Goal: Check status: Check status

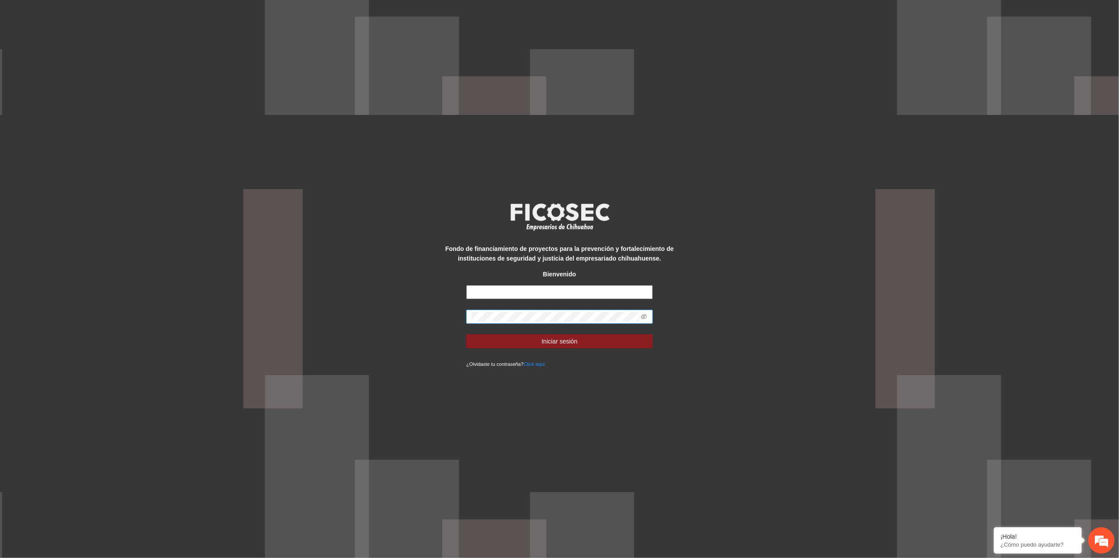
type input "**********"
click at [167, 306] on div "**********" at bounding box center [559, 279] width 1119 height 558
click at [645, 315] on icon "eye-invisible" at bounding box center [644, 317] width 6 height 6
click at [473, 338] on button "Iniciar sesión" at bounding box center [559, 341] width 187 height 14
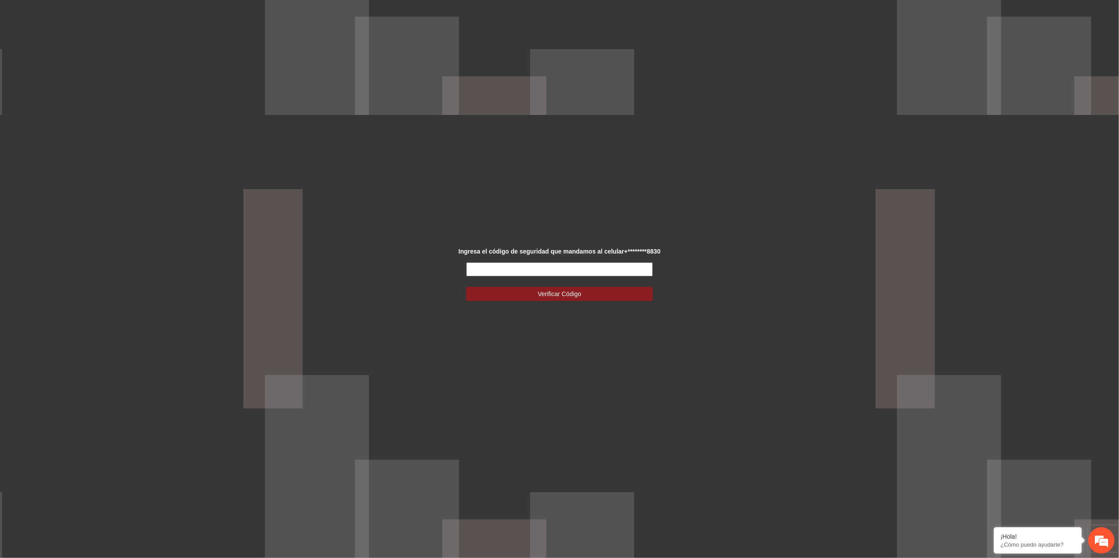
click at [571, 265] on input "text" at bounding box center [559, 269] width 187 height 14
type input "******"
click at [571, 299] on button "Verificar Código" at bounding box center [559, 294] width 187 height 14
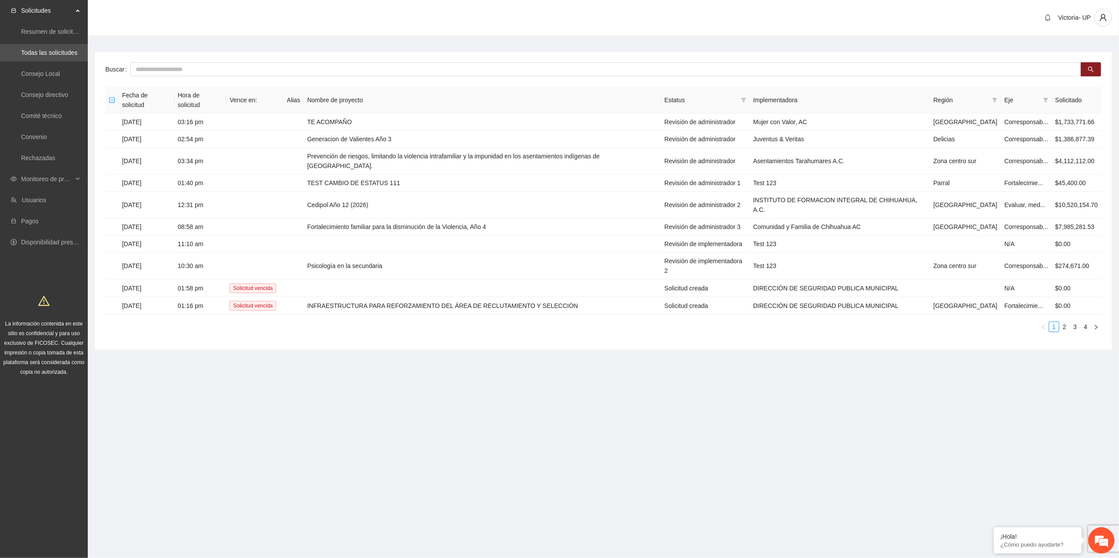
click at [422, 9] on div "Victoria- UP" at bounding box center [603, 18] width 1031 height 36
click at [58, 175] on span "Monitoreo de proyectos" at bounding box center [47, 179] width 52 height 18
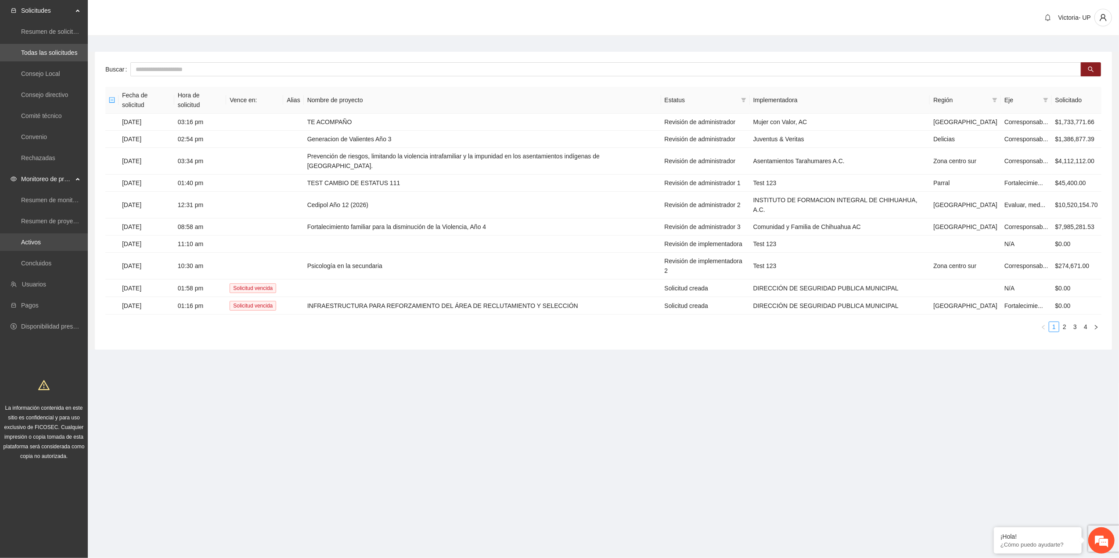
click at [32, 242] on link "Activos" at bounding box center [31, 242] width 20 height 7
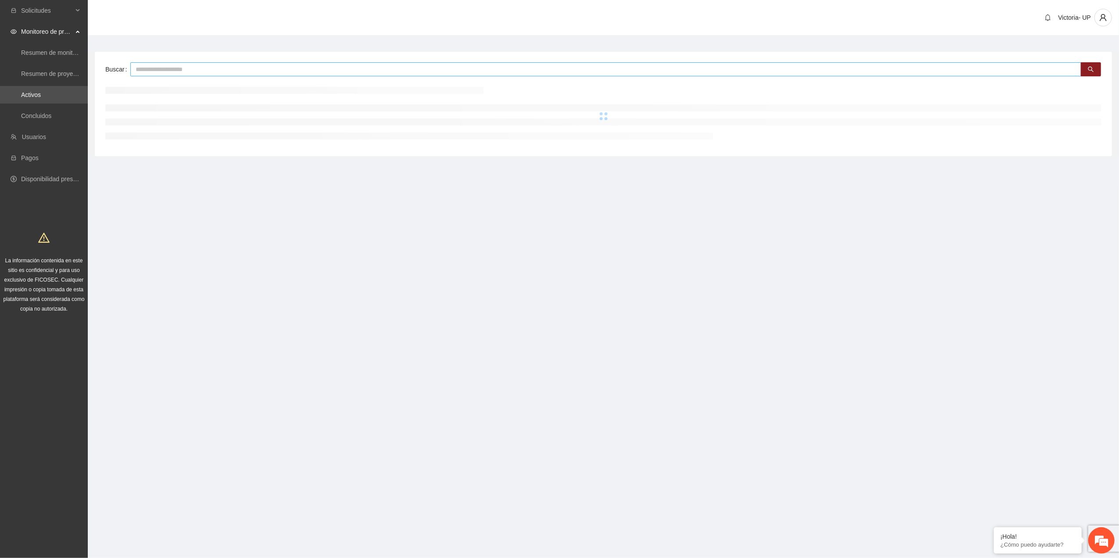
click at [197, 64] on input "text" at bounding box center [605, 69] width 951 height 14
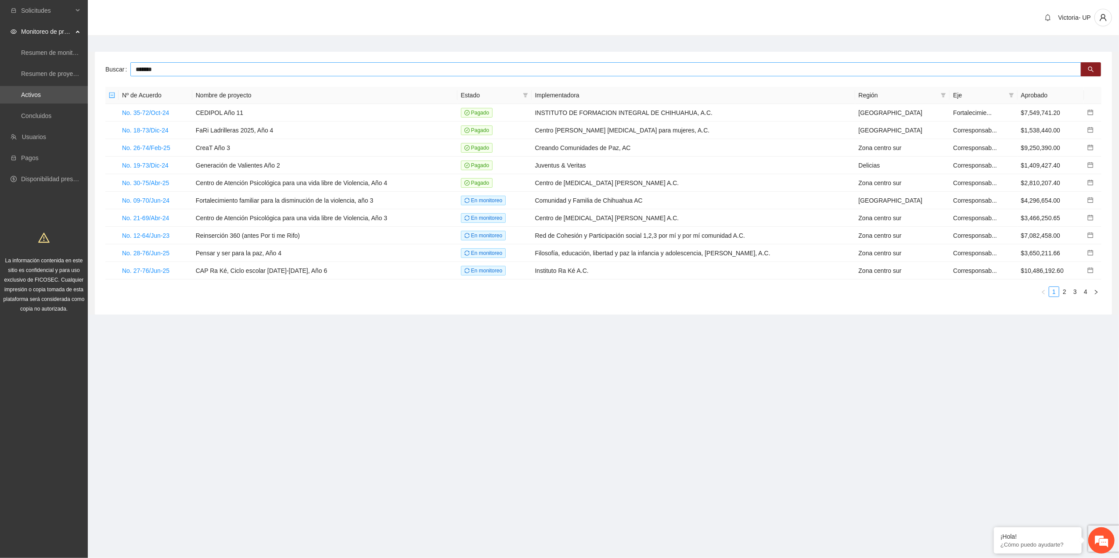
type input "*******"
click at [194, 71] on input "*******" at bounding box center [605, 69] width 951 height 14
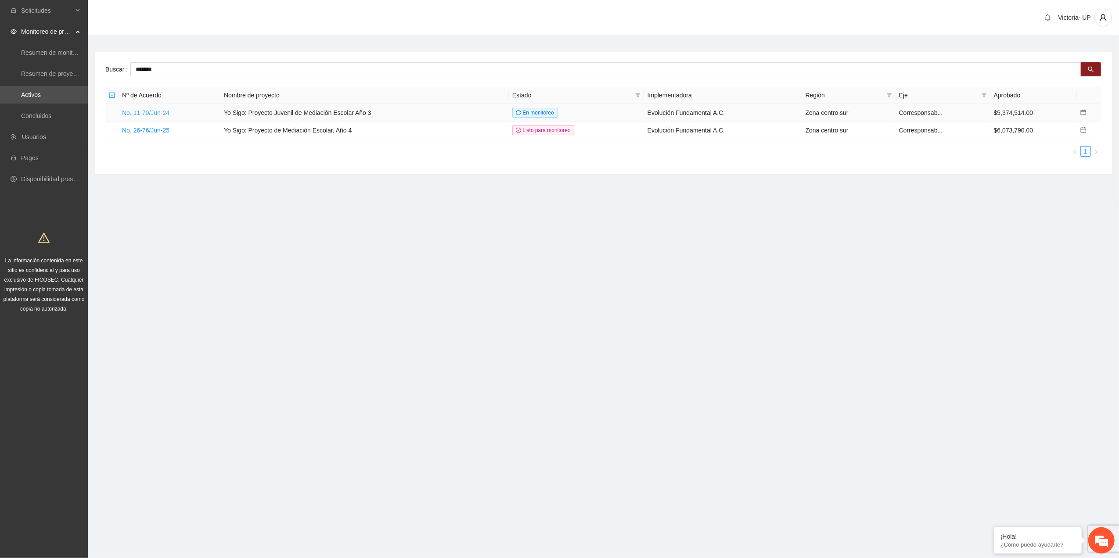
click at [154, 116] on link "No. 11-70/Jun-24" at bounding box center [145, 112] width 47 height 7
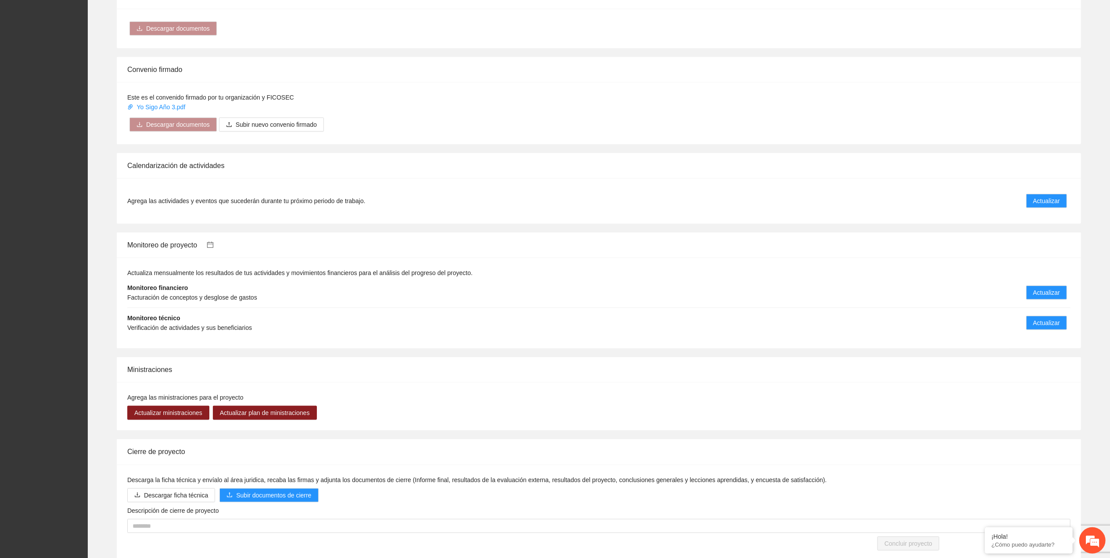
scroll to position [548, 0]
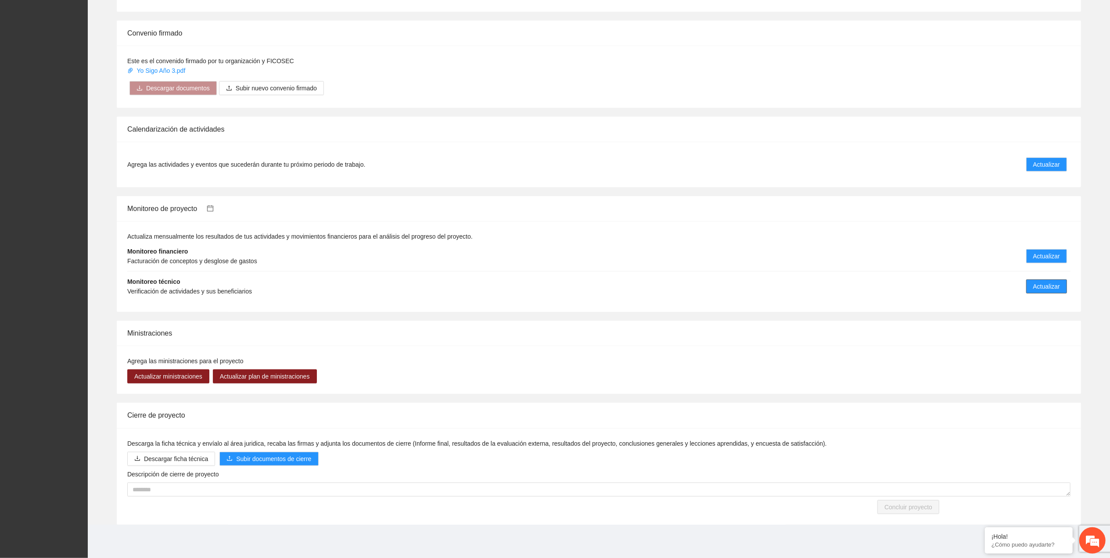
click at [1050, 283] on span "Actualizar" at bounding box center [1046, 287] width 27 height 10
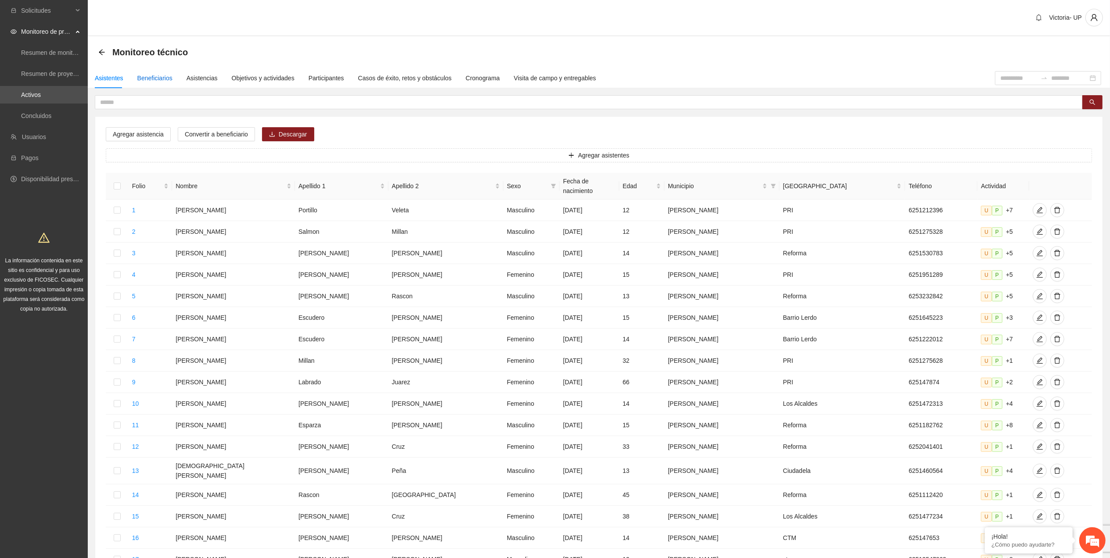
click at [164, 75] on div "Beneficiarios" at bounding box center [154, 78] width 35 height 10
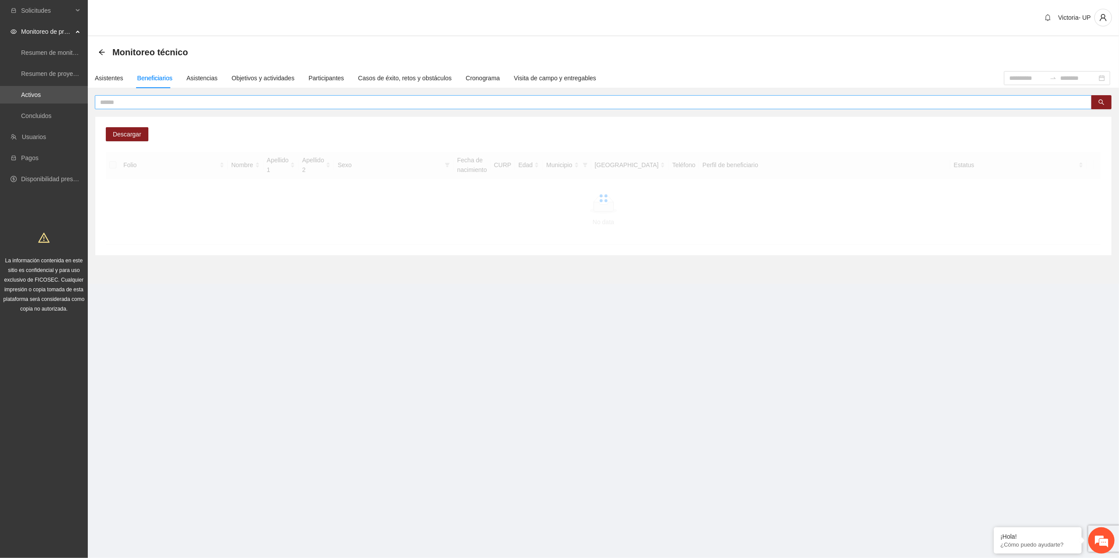
click at [177, 103] on input "text" at bounding box center [589, 102] width 979 height 10
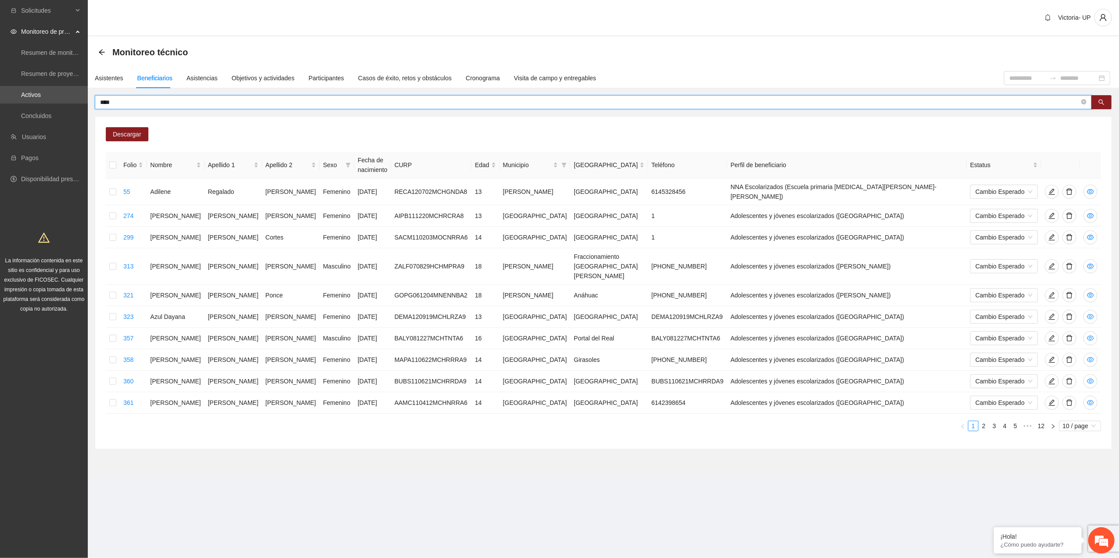
type input "****"
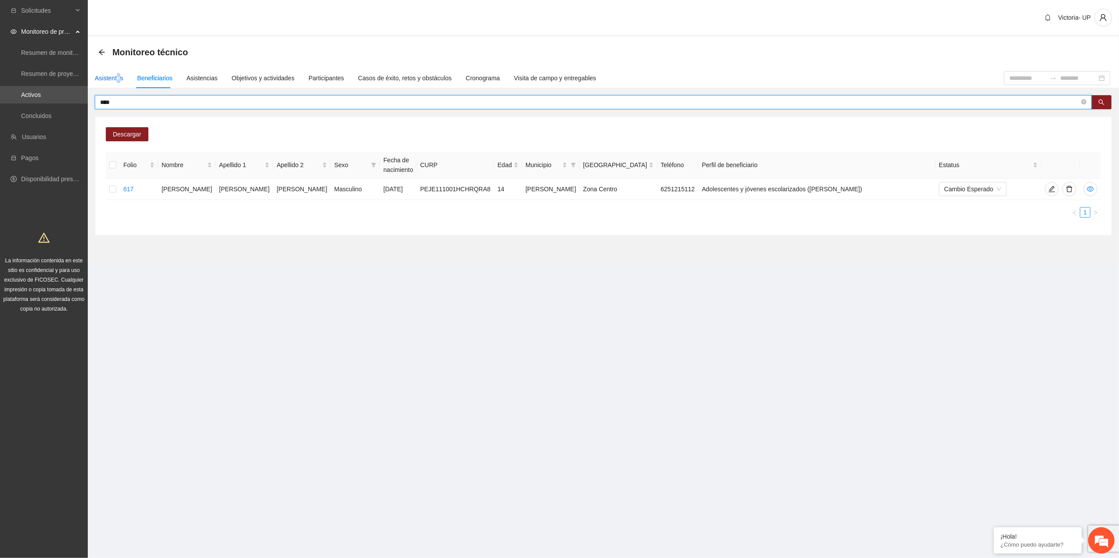
click at [118, 76] on div "Asistentes" at bounding box center [109, 78] width 29 height 10
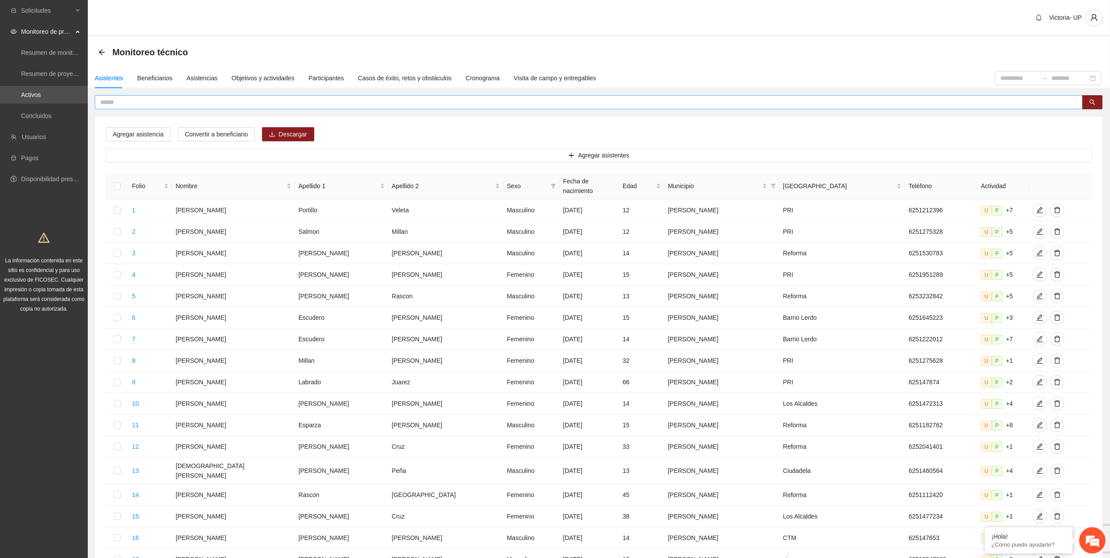
drag, startPoint x: 118, startPoint y: 76, endPoint x: 151, endPoint y: 102, distance: 41.9
click at [151, 102] on input "text" at bounding box center [585, 102] width 971 height 10
type input "****"
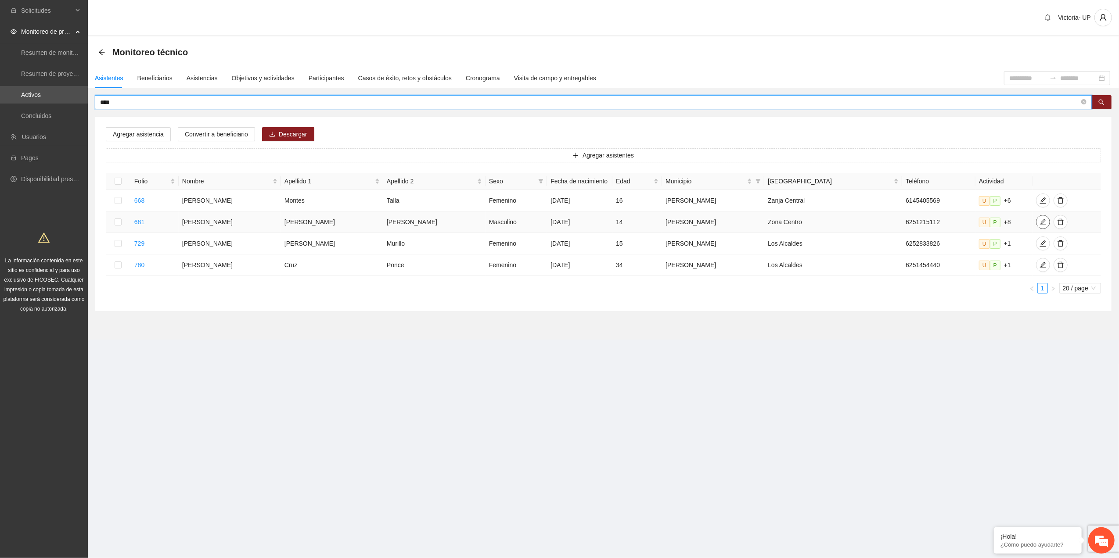
click at [1039, 223] on icon "edit" at bounding box center [1042, 222] width 7 height 7
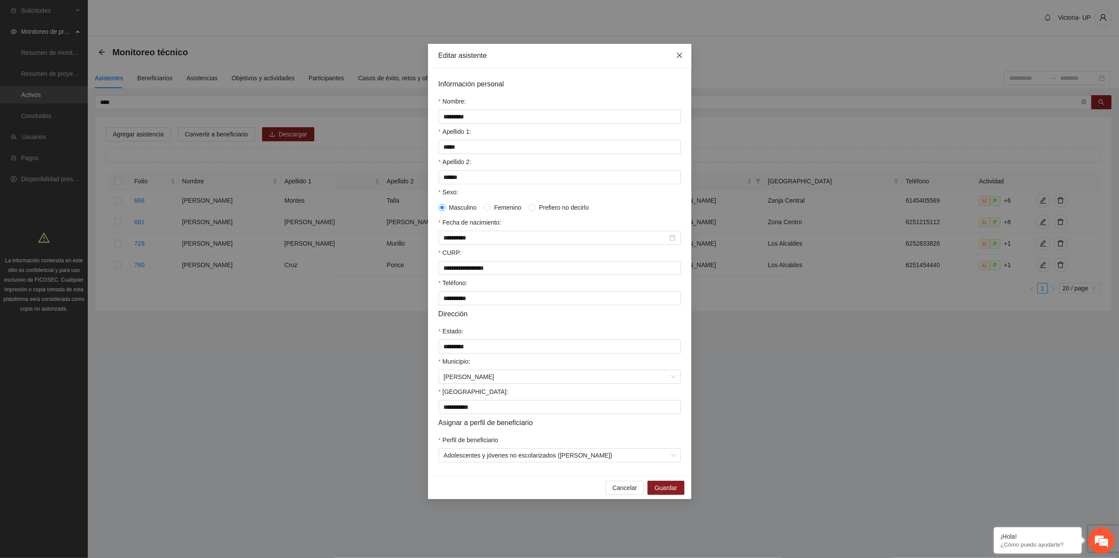
click at [675, 57] on span "Close" at bounding box center [680, 56] width 24 height 24
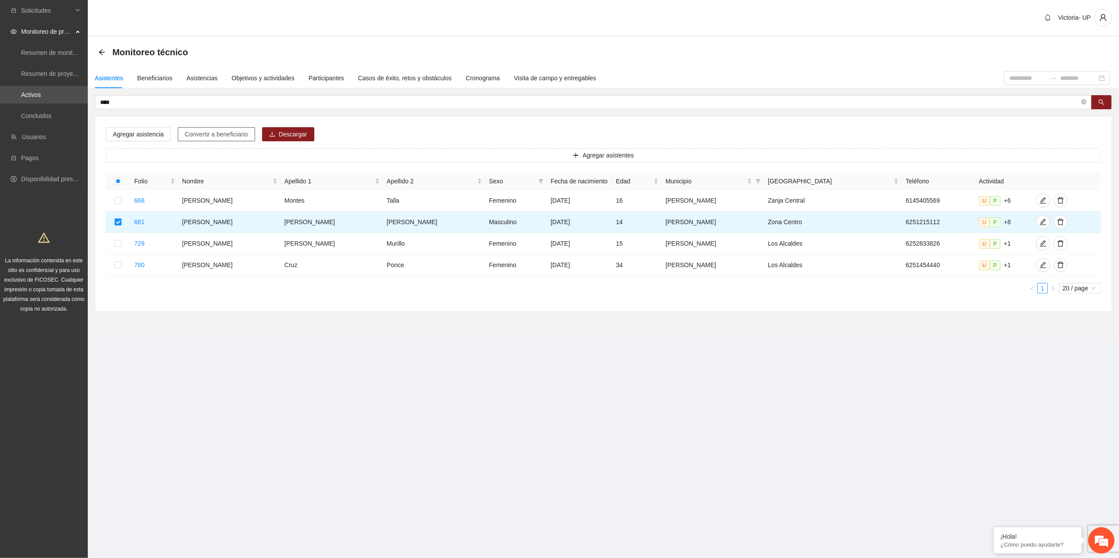
click at [197, 138] on span "Convertir a beneficiario" at bounding box center [216, 134] width 63 height 10
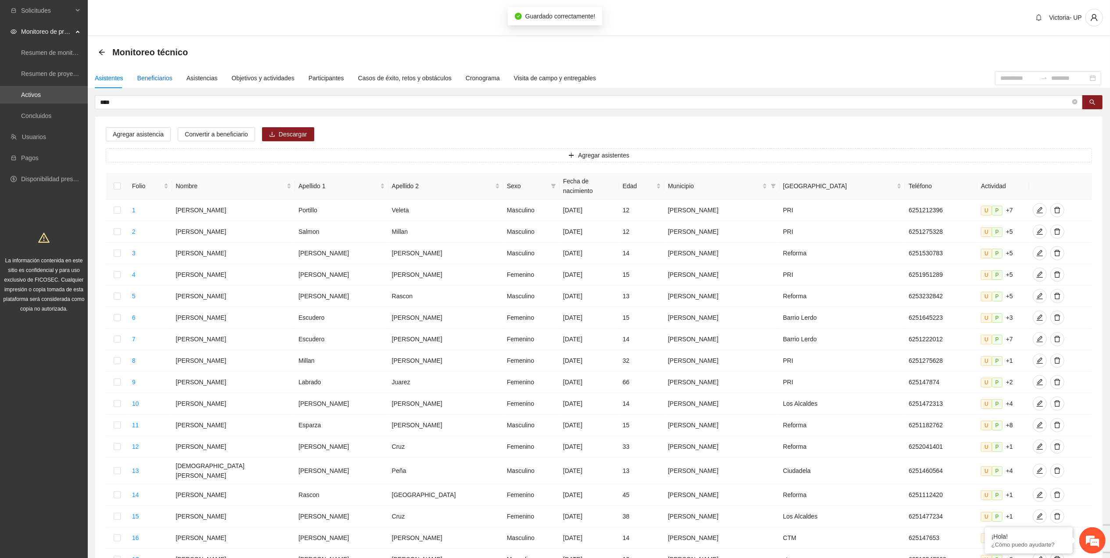
click at [165, 74] on div "Beneficiarios" at bounding box center [154, 78] width 35 height 10
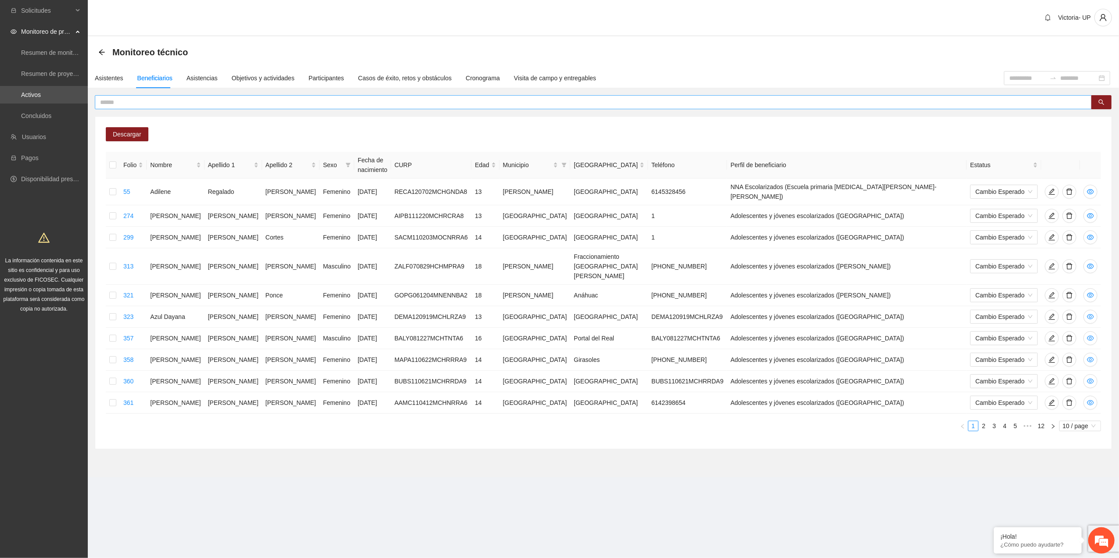
click at [142, 104] on input "text" at bounding box center [589, 102] width 979 height 10
type input "****"
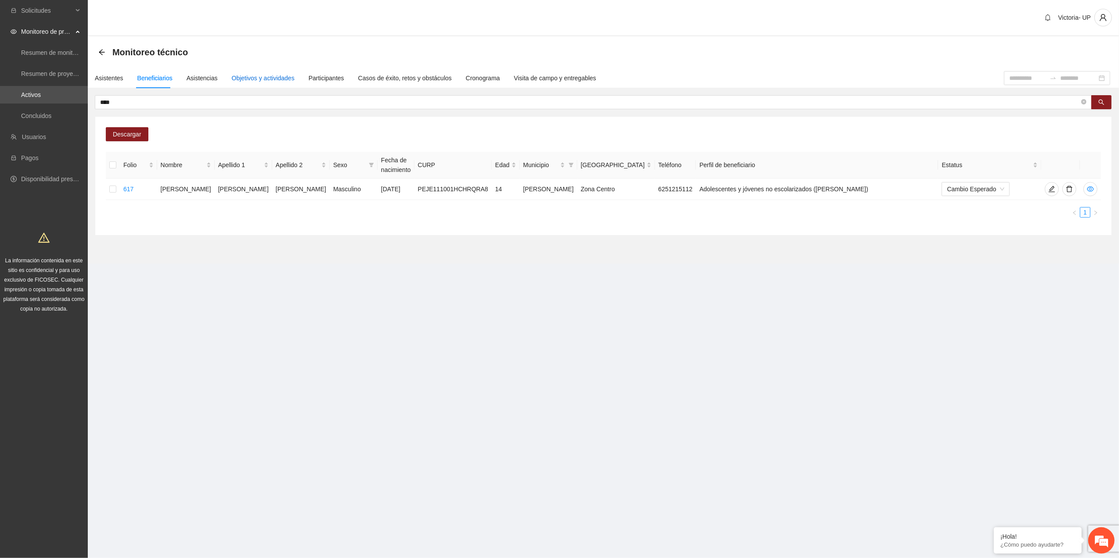
click at [237, 79] on div "Objetivos y actividades" at bounding box center [263, 78] width 63 height 10
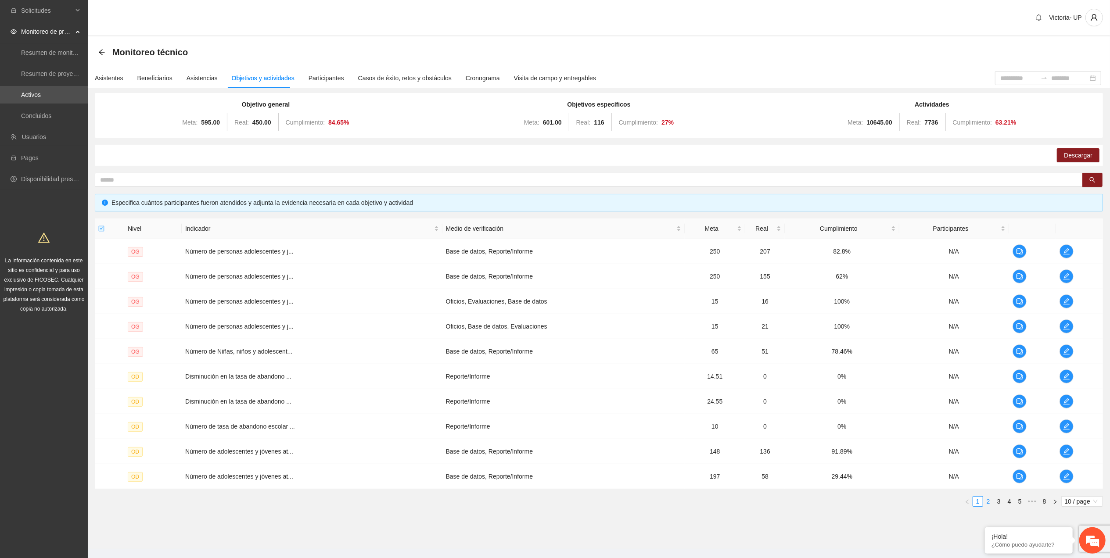
click at [985, 506] on link "2" at bounding box center [989, 502] width 10 height 10
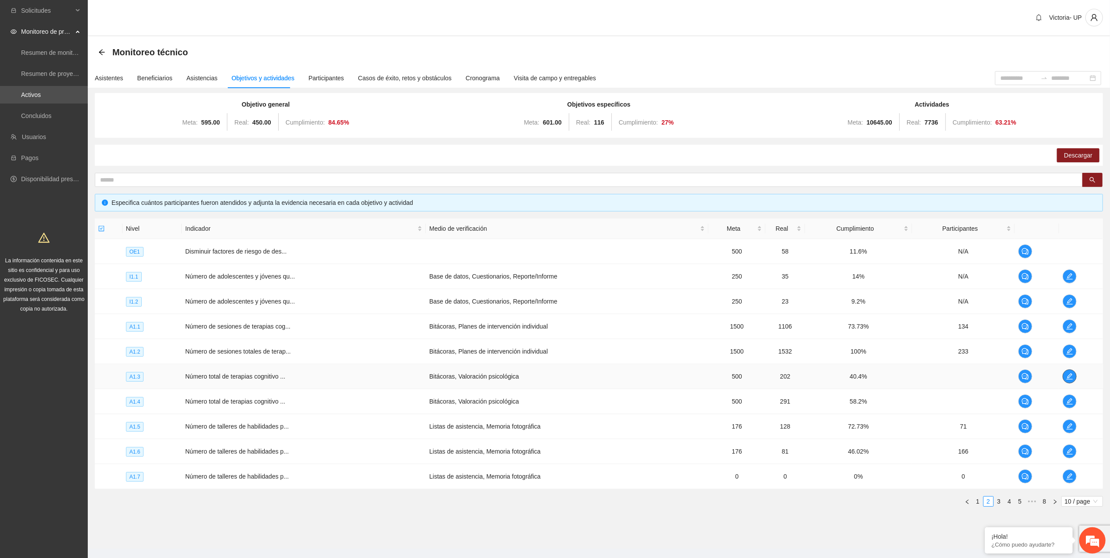
click at [1072, 376] on icon "edit" at bounding box center [1069, 376] width 7 height 7
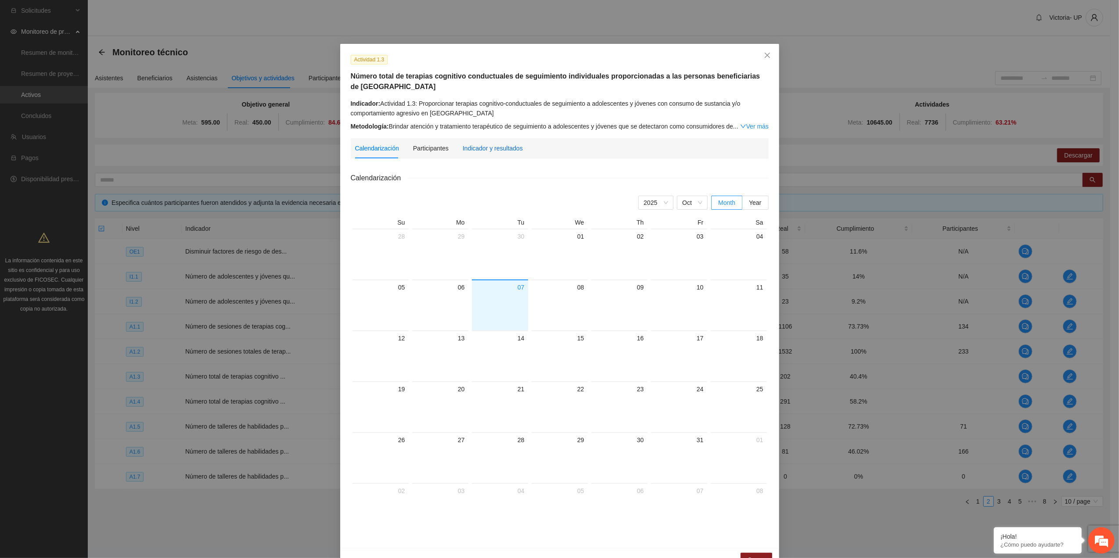
click at [474, 144] on div "Indicador y resultados" at bounding box center [493, 149] width 60 height 10
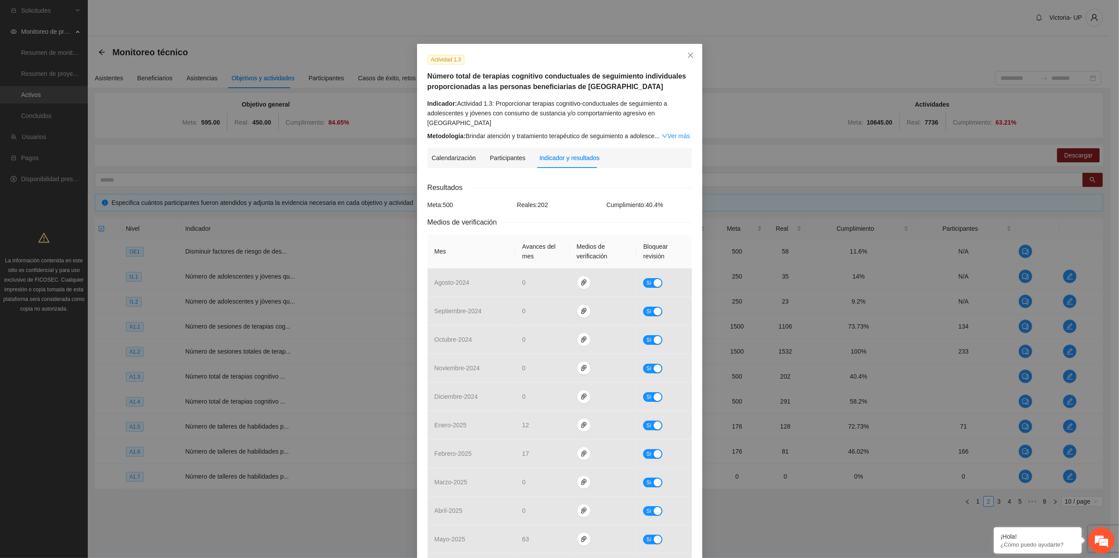
click at [658, 148] on div "Calendarización Participantes Indicador y resultados" at bounding box center [559, 158] width 255 height 20
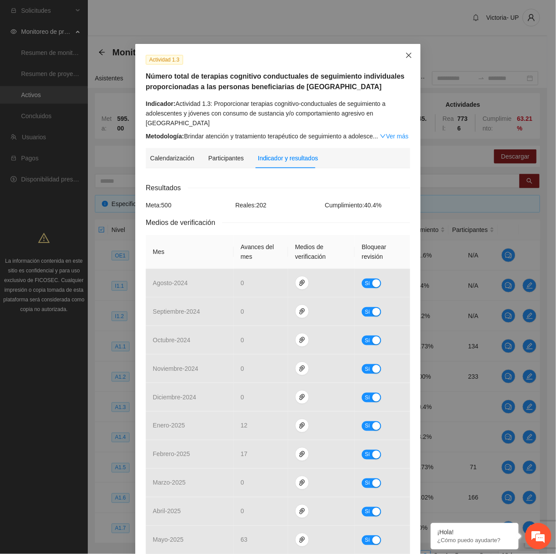
drag, startPoint x: 400, startPoint y: 58, endPoint x: 390, endPoint y: 65, distance: 12.4
click at [401, 58] on span "Close" at bounding box center [409, 56] width 24 height 24
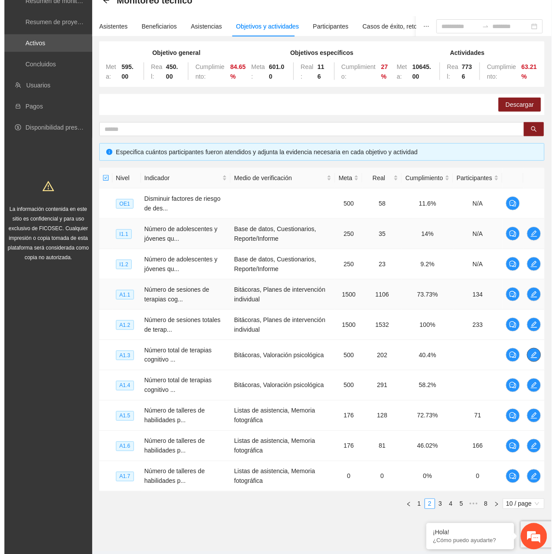
scroll to position [75, 0]
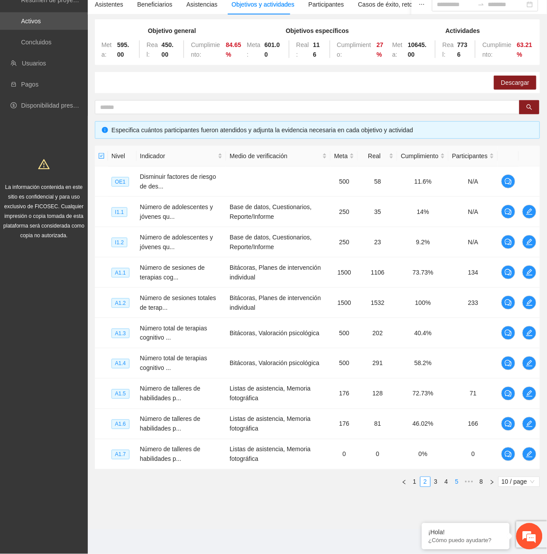
click at [457, 482] on link "5" at bounding box center [457, 482] width 10 height 10
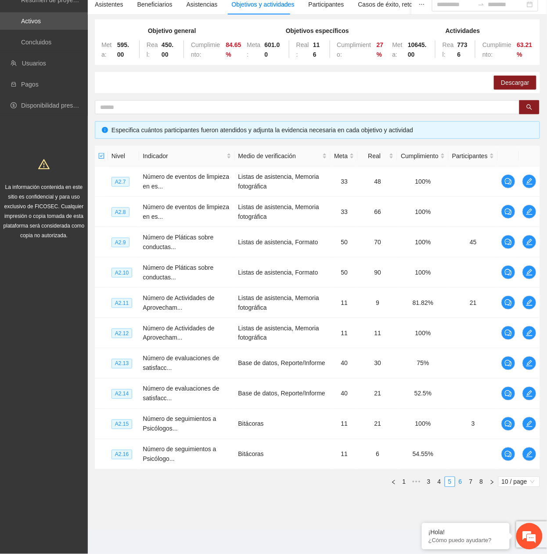
click at [457, 484] on link "6" at bounding box center [461, 482] width 10 height 10
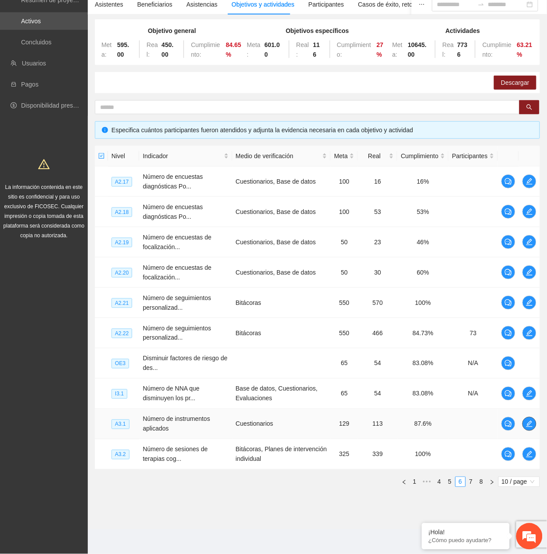
click at [526, 425] on icon "edit" at bounding box center [529, 423] width 7 height 7
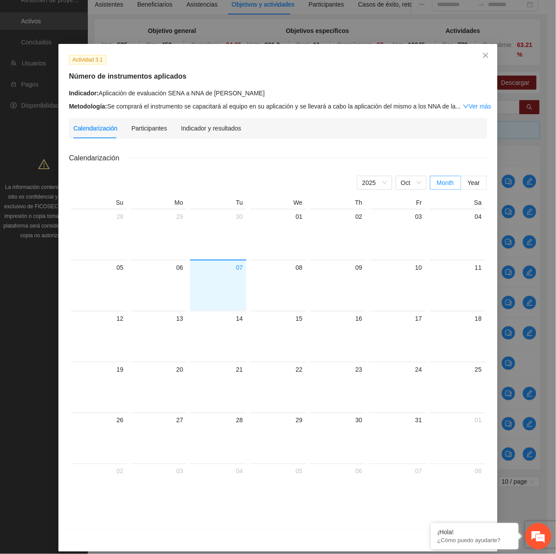
click at [190, 134] on div "Indicador y resultados" at bounding box center [211, 128] width 60 height 20
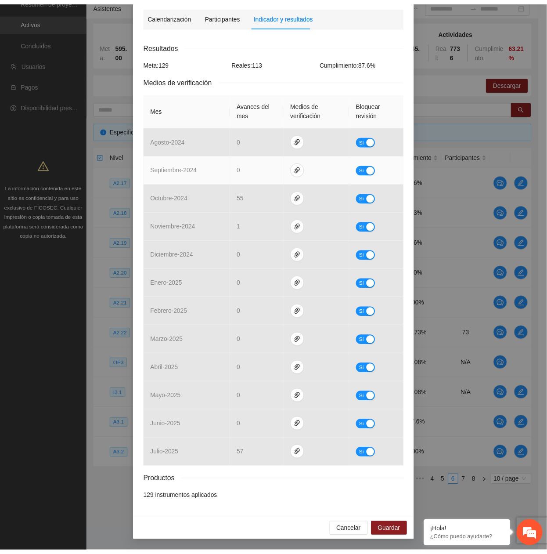
scroll to position [0, 0]
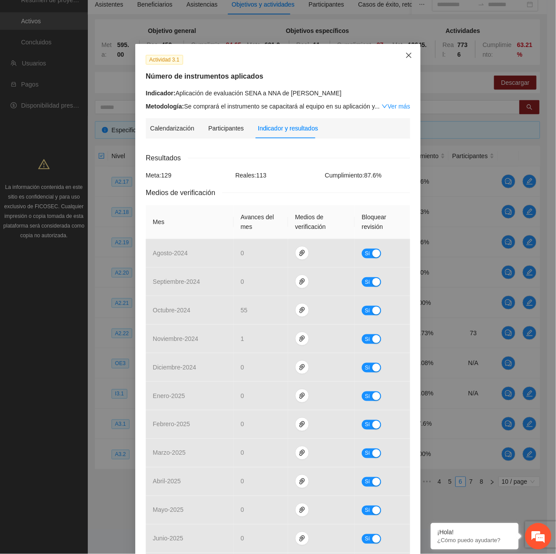
click at [401, 66] on span "Close" at bounding box center [409, 56] width 24 height 24
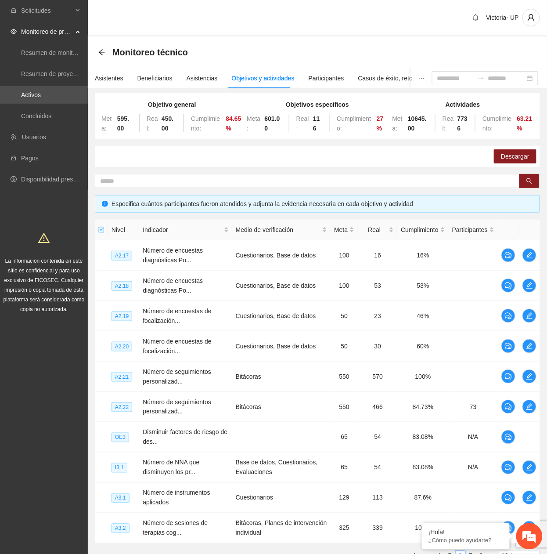
click at [105, 50] on div "Monitoreo técnico" at bounding box center [145, 52] width 95 height 14
click at [104, 51] on icon "arrow-left" at bounding box center [101, 52] width 7 height 7
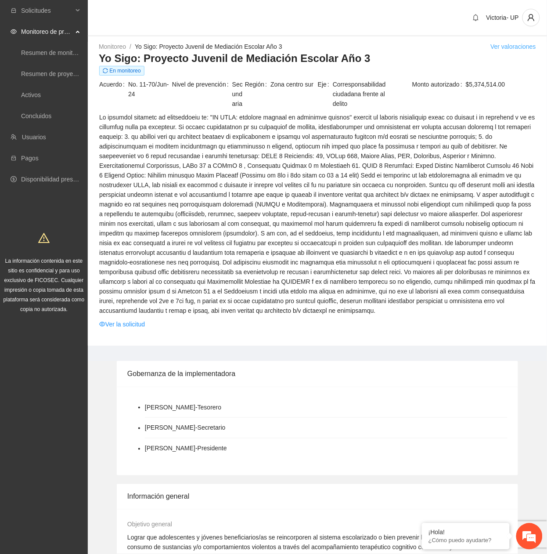
click at [516, 46] on link "Ver valoraciones" at bounding box center [513, 46] width 46 height 7
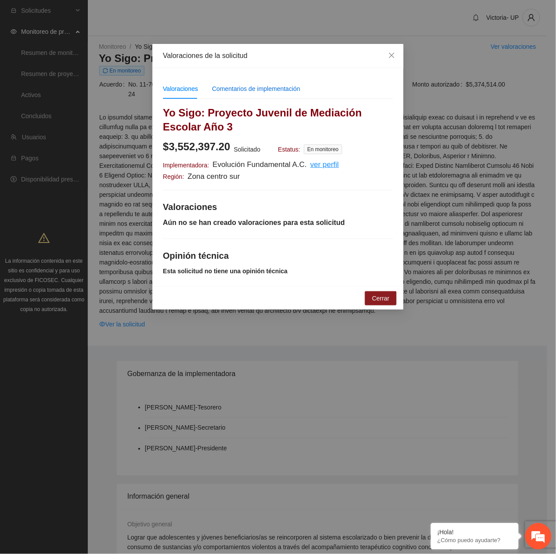
click at [230, 84] on div "Comentarios de implementación" at bounding box center [256, 89] width 88 height 10
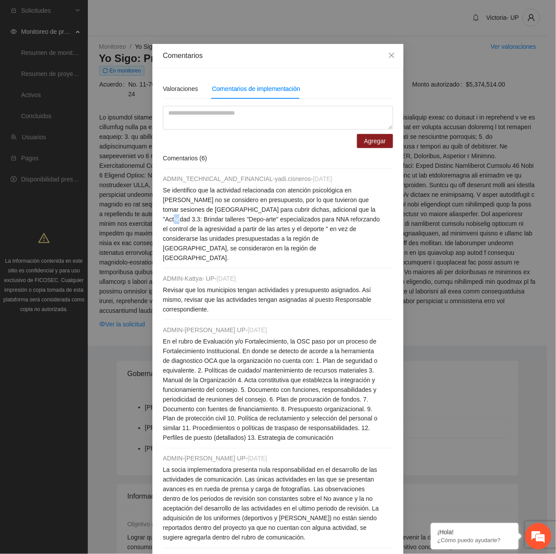
drag, startPoint x: 322, startPoint y: 211, endPoint x: 329, endPoint y: 211, distance: 7.0
click at [329, 211] on span "Se identifico que la actividad relacionada con atención psicológica en [PERSON_…" at bounding box center [271, 224] width 217 height 75
drag, startPoint x: 329, startPoint y: 211, endPoint x: 223, endPoint y: 209, distance: 105.4
click at [223, 209] on span "Se identifico que la actividad relacionada con atención psicológica en [PERSON_…" at bounding box center [271, 224] width 217 height 75
drag, startPoint x: 385, startPoint y: 59, endPoint x: 355, endPoint y: 75, distance: 33.4
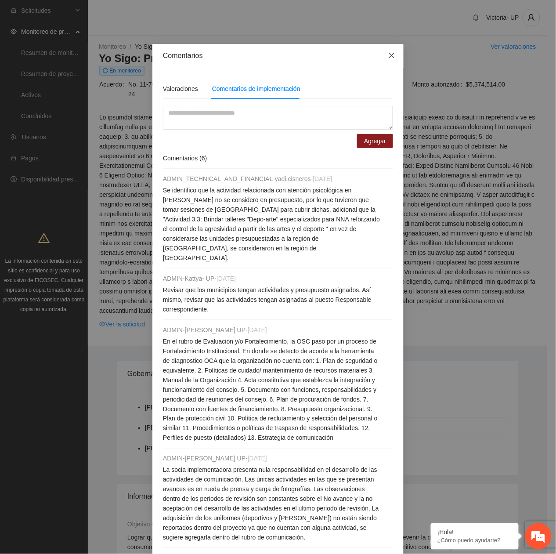
click at [382, 59] on span "Close" at bounding box center [392, 56] width 24 height 24
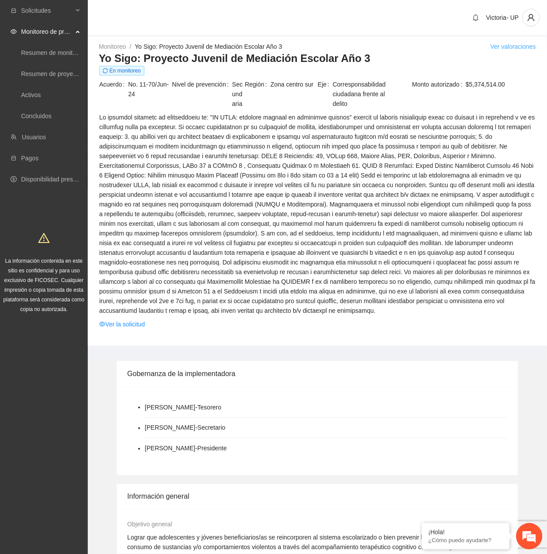
click at [524, 43] on link "Ver valoraciones" at bounding box center [513, 46] width 46 height 7
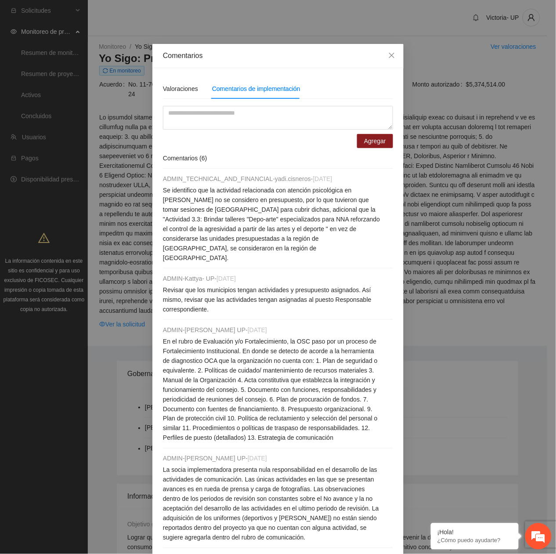
drag, startPoint x: 195, startPoint y: 191, endPoint x: 364, endPoint y: 265, distance: 184.4
click at [364, 265] on div "ADMIN_TECHNICAL_AND_FINANCIAL - yadi.[PERSON_NAME] - [DATE] Se identifico que l…" at bounding box center [278, 410] width 230 height 482
click at [395, 60] on span "Close" at bounding box center [392, 56] width 24 height 24
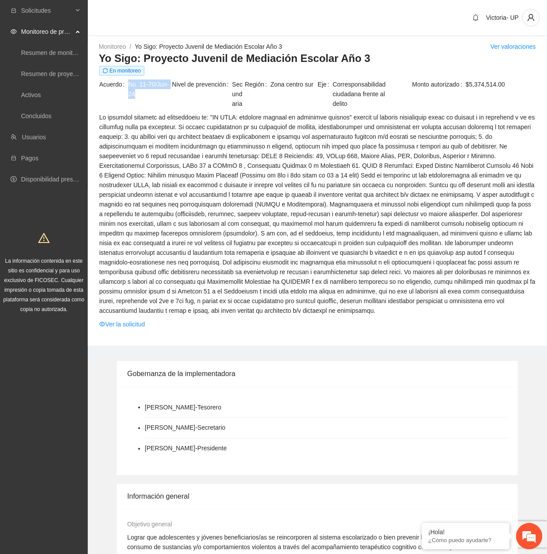
drag, startPoint x: 129, startPoint y: 85, endPoint x: 146, endPoint y: 99, distance: 21.9
click at [146, 99] on span "No. 11-70/Jun-24" at bounding box center [149, 88] width 43 height 19
copy span "No. 11-70/Jun-24"
drag, startPoint x: 132, startPoint y: 324, endPoint x: 140, endPoint y: 248, distance: 75.9
click at [132, 326] on link "Ver la solicitud" at bounding box center [122, 324] width 46 height 10
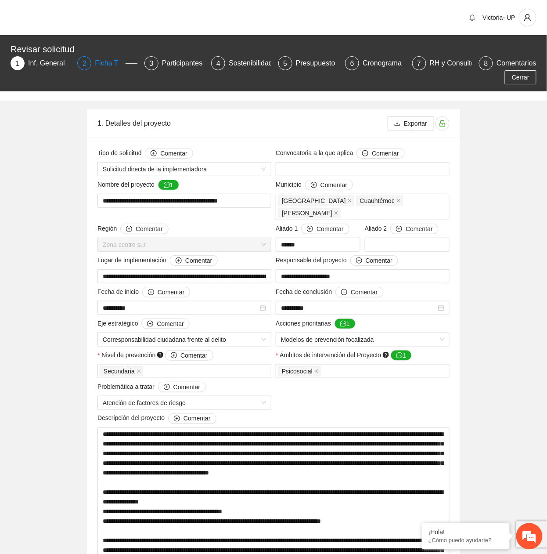
click at [96, 66] on div "Ficha T" at bounding box center [110, 63] width 30 height 14
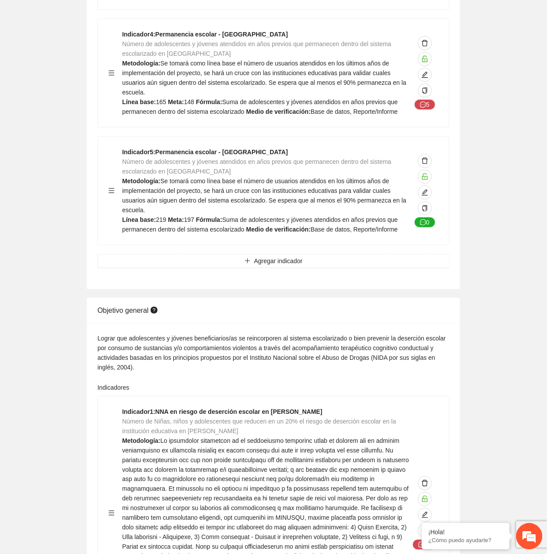
scroll to position [761, 0]
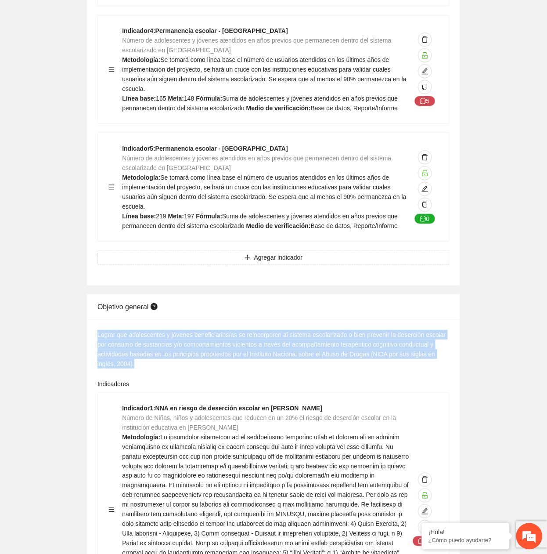
drag, startPoint x: 99, startPoint y: 305, endPoint x: 146, endPoint y: 336, distance: 56.6
click at [146, 337] on div "Lograr que adolescentes y jóvenes beneficiarios/as se reincorporen al sistema e…" at bounding box center [273, 349] width 352 height 39
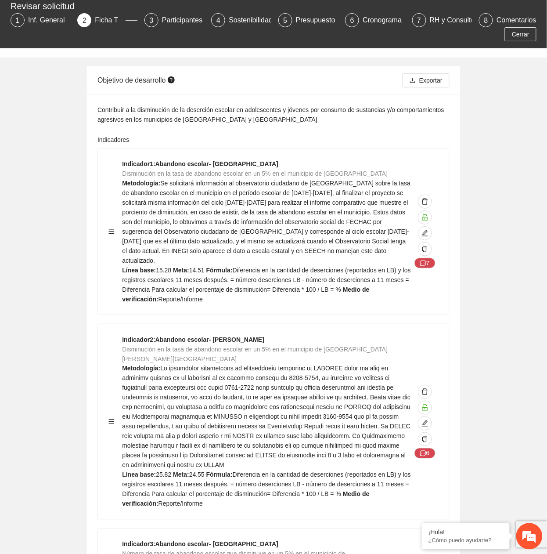
scroll to position [0, 0]
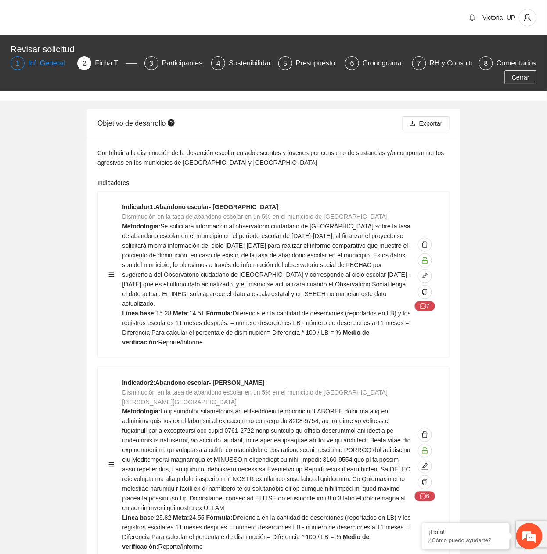
click at [31, 62] on div "Inf. General" at bounding box center [50, 63] width 44 height 14
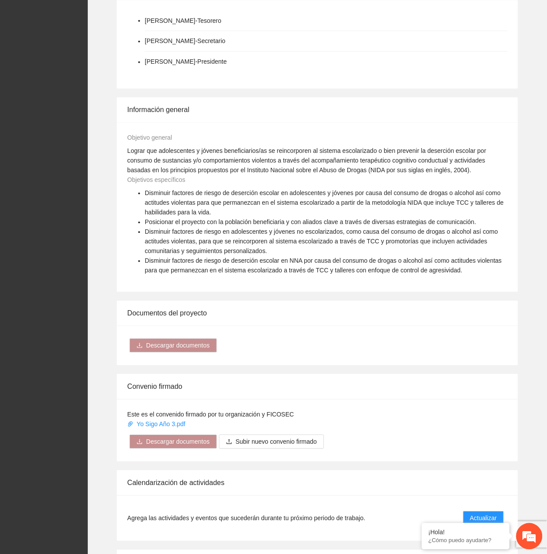
scroll to position [585, 0]
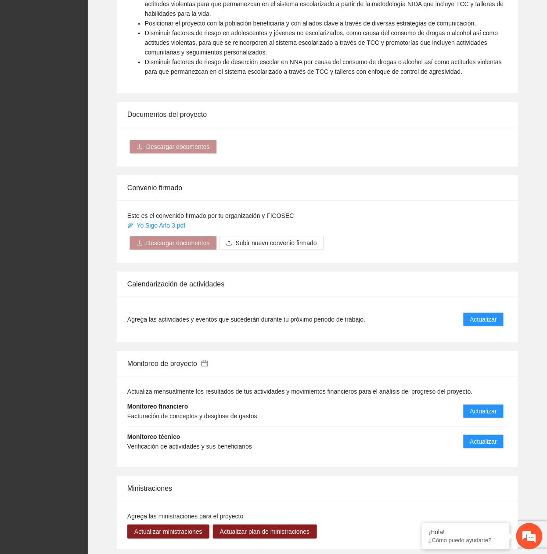
click at [205, 361] on icon "calendar" at bounding box center [204, 362] width 7 height 7
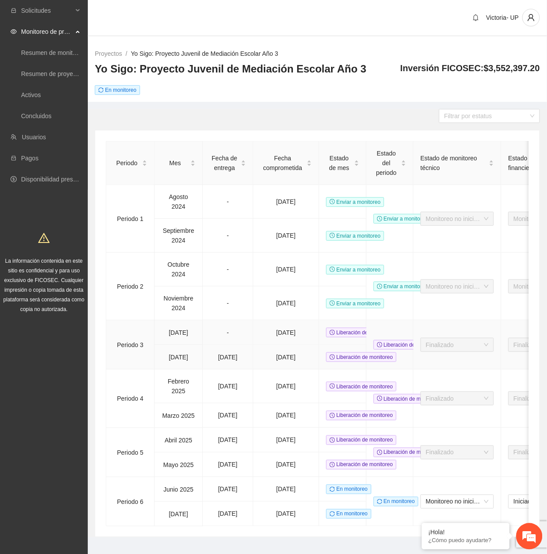
scroll to position [34, 0]
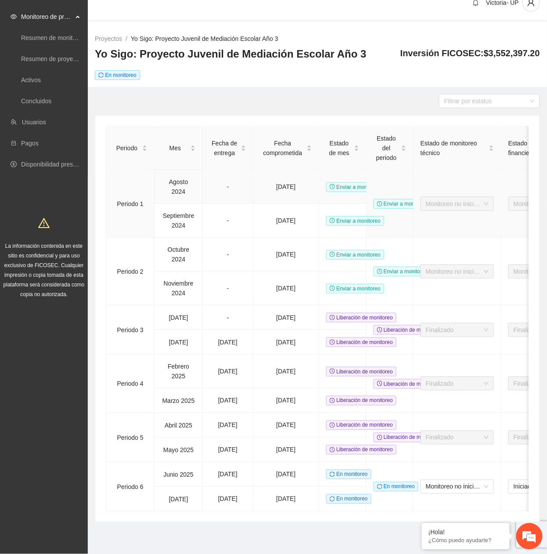
click at [352, 170] on td "Enviar a monitoreo" at bounding box center [342, 187] width 47 height 34
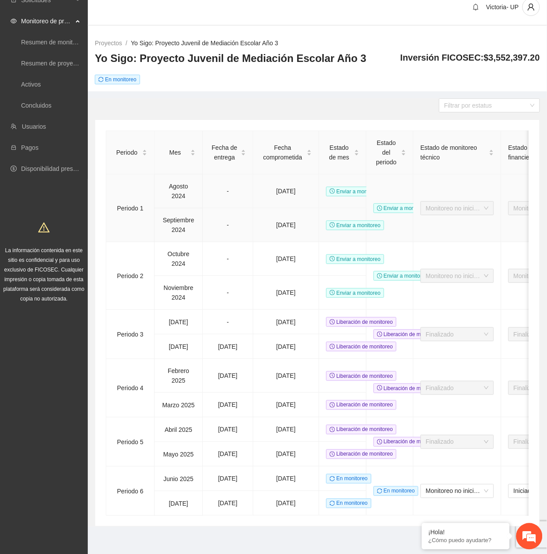
scroll to position [0, 0]
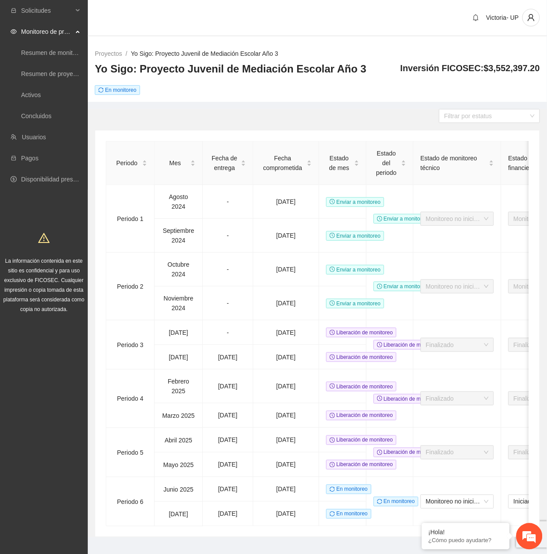
click at [141, 54] on link "Yo Sigo: Proyecto Juvenil de Mediación Escolar Año 3" at bounding box center [204, 53] width 147 height 7
